Goal: Task Accomplishment & Management: Use online tool/utility

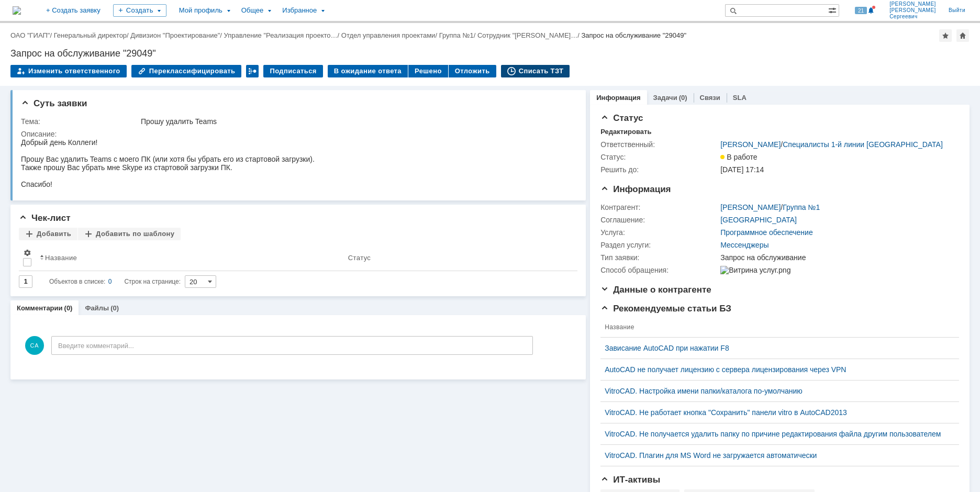
click at [525, 75] on div "Списать ТЗТ" at bounding box center [535, 71] width 69 height 13
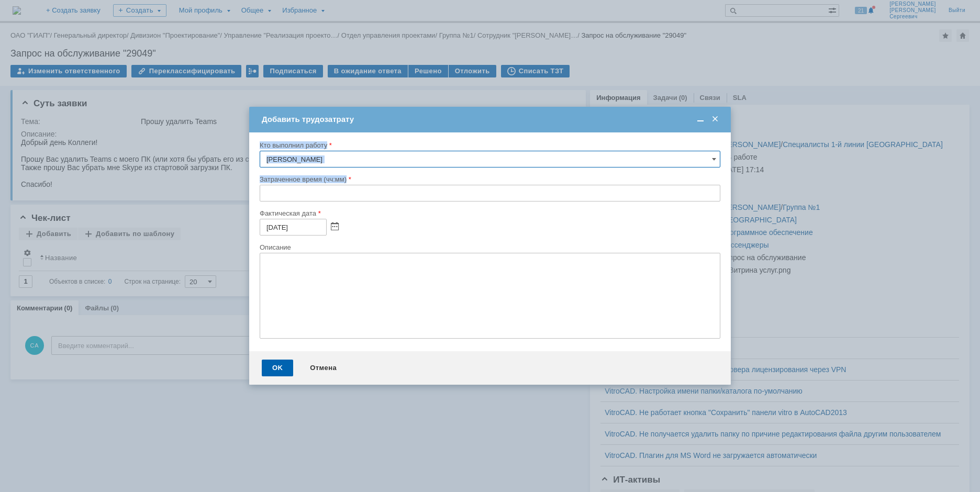
click at [260, 195] on div "Кто выполнил работу [PERSON_NAME] время (чч:мм) Фактическая дата [DATE] Описание" at bounding box center [490, 241] width 482 height 219
click at [260, 195] on input "text" at bounding box center [490, 193] width 461 height 17
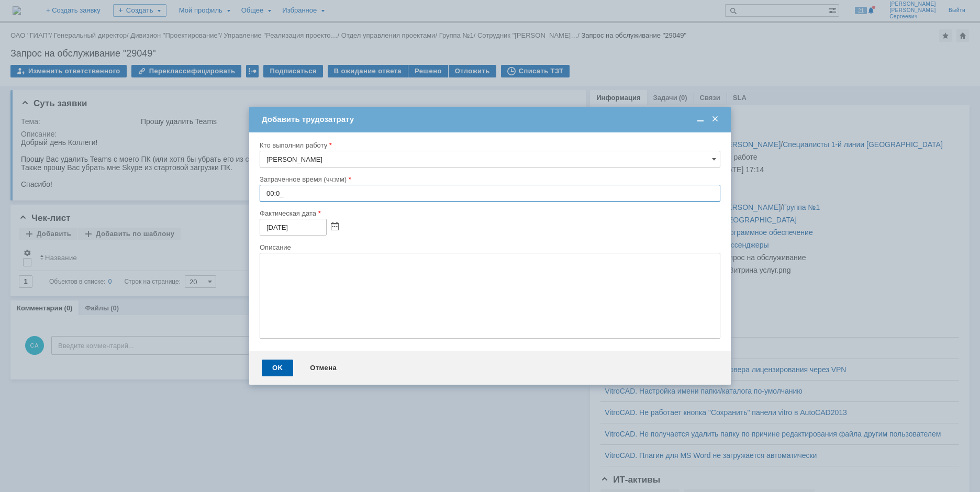
type input "00:05"
click at [269, 367] on div "OK" at bounding box center [277, 368] width 31 height 17
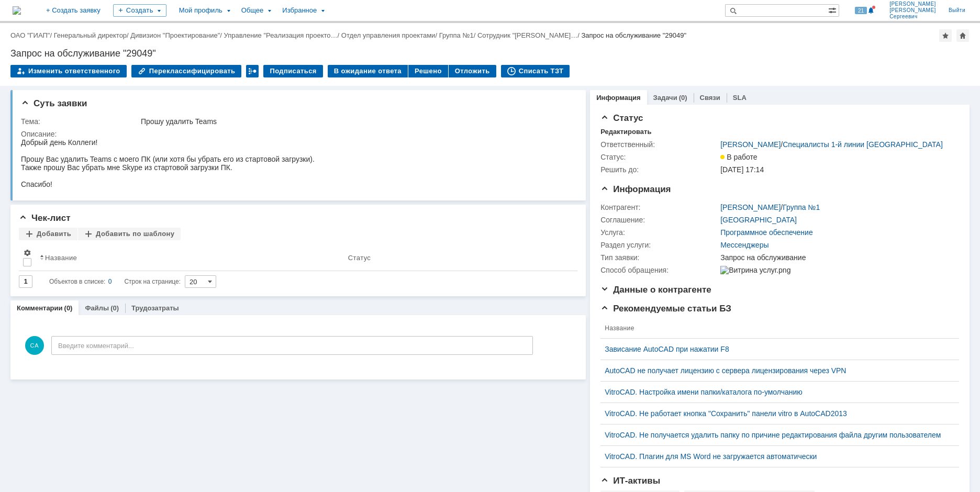
drag, startPoint x: 806, startPoint y: 42, endPoint x: 846, endPoint y: 67, distance: 46.8
click at [806, 42] on div "Назад | ОАО "ГИАП" / Генеральный директор / Дивизион "Проектирование" / Управле…" at bounding box center [490, 54] width 980 height 63
click at [525, 69] on div "Списать ТЗТ" at bounding box center [535, 71] width 69 height 13
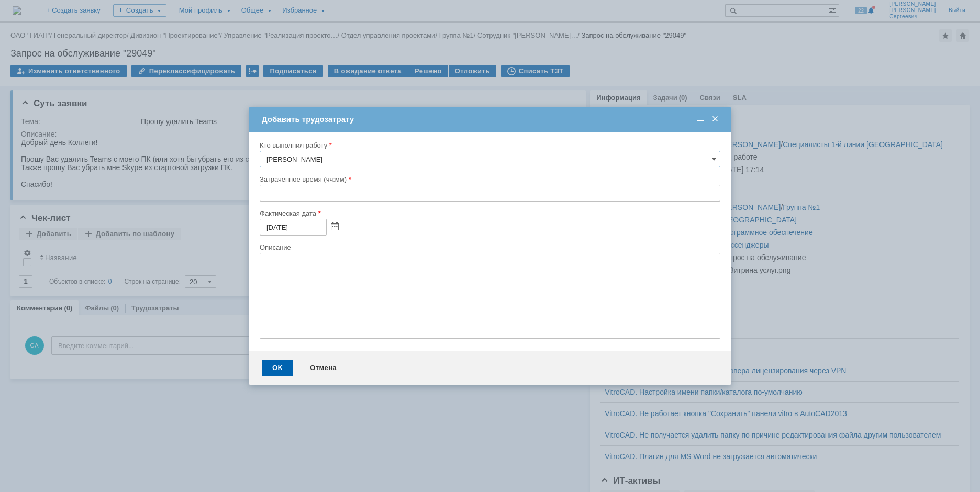
click at [264, 193] on input "text" at bounding box center [490, 193] width 461 height 17
type input "00:05"
click at [276, 364] on div "OK" at bounding box center [277, 368] width 31 height 17
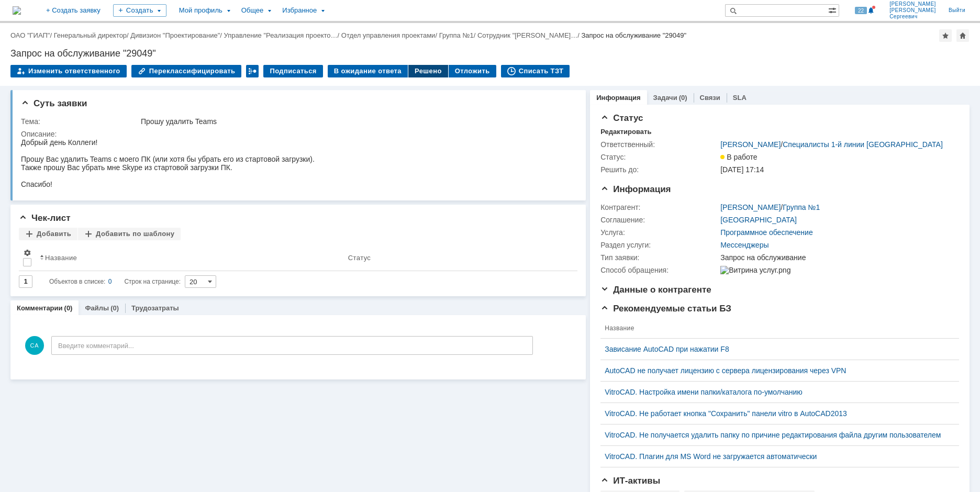
click at [408, 68] on div "Решено" at bounding box center [428, 71] width 40 height 13
